Goal: Check status: Check status

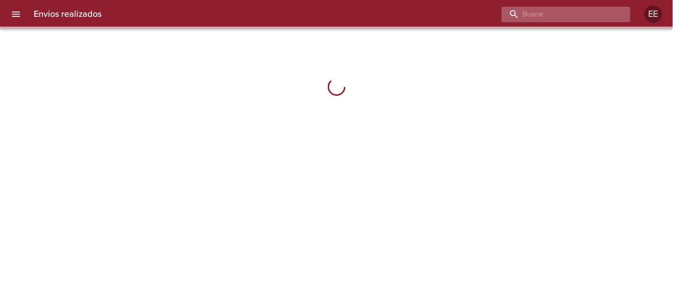
click at [568, 12] on input "buscar" at bounding box center [559, 15] width 114 height 16
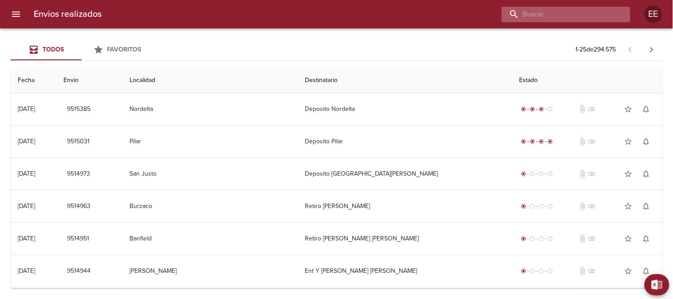
paste input "[PERSON_NAME]"
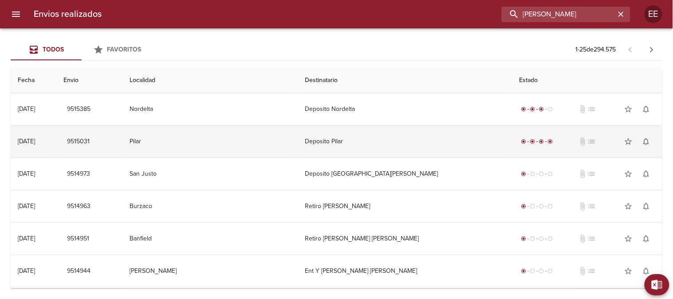
type input "[PERSON_NAME]"
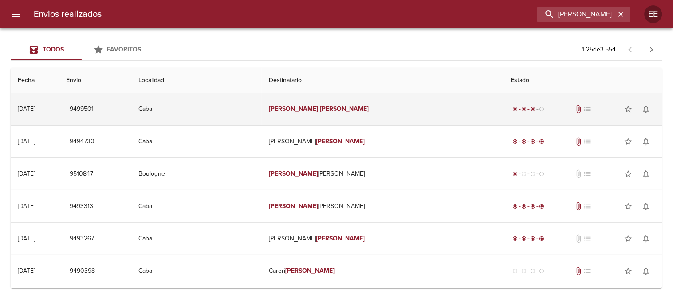
click at [317, 104] on td "[PERSON_NAME]" at bounding box center [383, 109] width 242 height 32
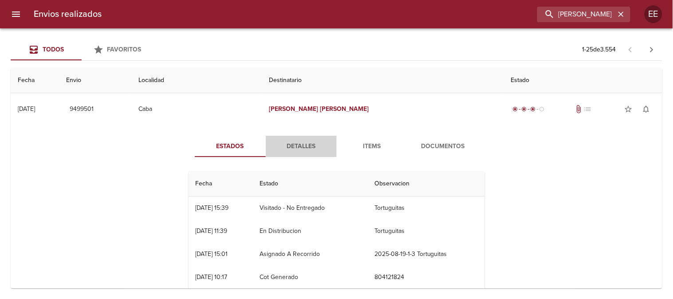
click at [308, 147] on span "Detalles" at bounding box center [301, 146] width 60 height 11
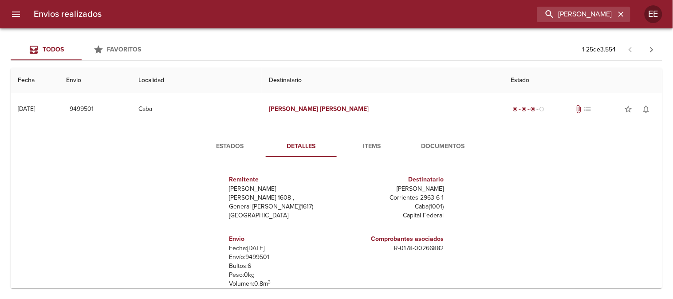
click at [437, 139] on button "Documentos" at bounding box center [443, 146] width 71 height 21
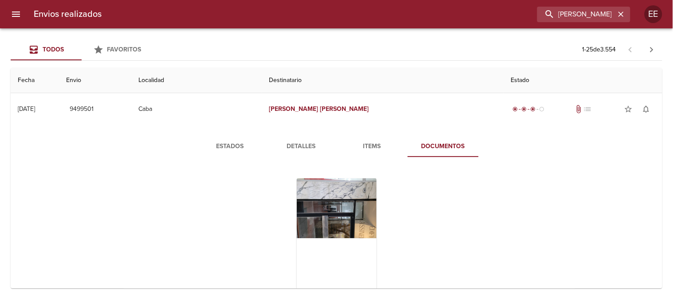
click at [230, 143] on span "Estados" at bounding box center [230, 146] width 60 height 11
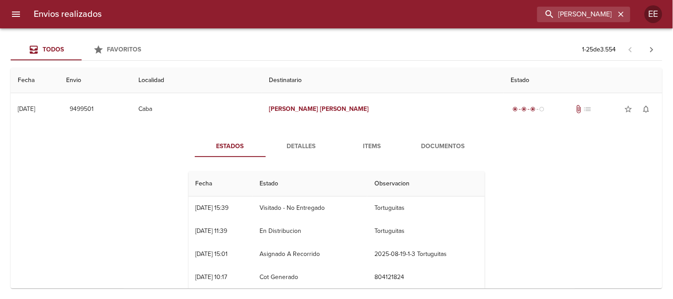
click at [448, 146] on span "Documentos" at bounding box center [443, 146] width 60 height 11
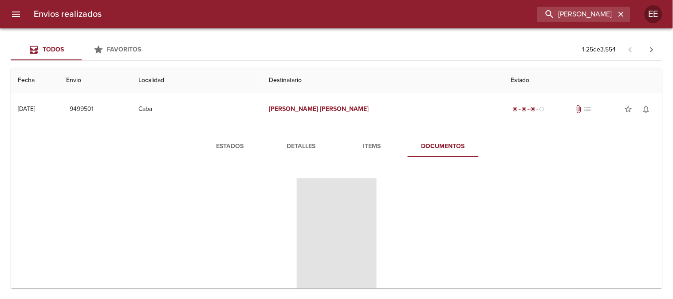
scroll to position [49, 0]
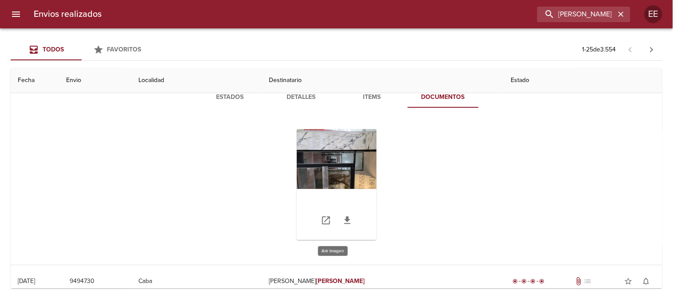
click at [333, 161] on div "Tabla de envíos del cliente" at bounding box center [337, 184] width 80 height 111
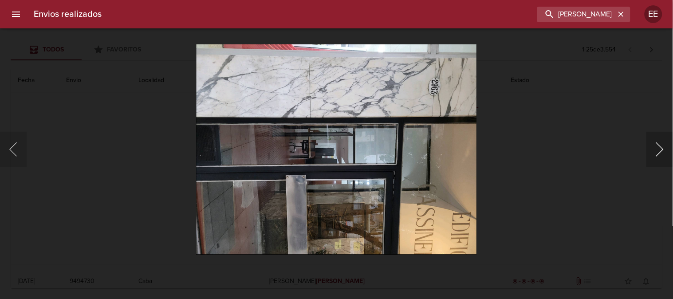
click at [653, 151] on button "Siguiente" at bounding box center [659, 149] width 27 height 35
